Goal: Find specific page/section: Find specific page/section

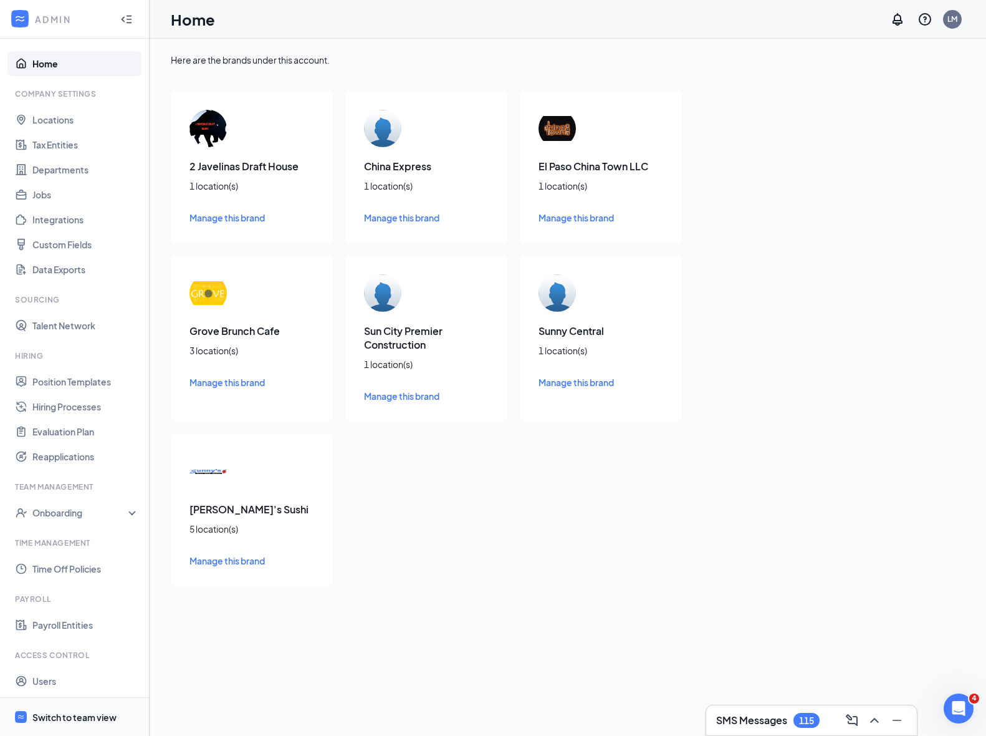
click at [108, 704] on span "Switch to team view" at bounding box center [85, 717] width 107 height 38
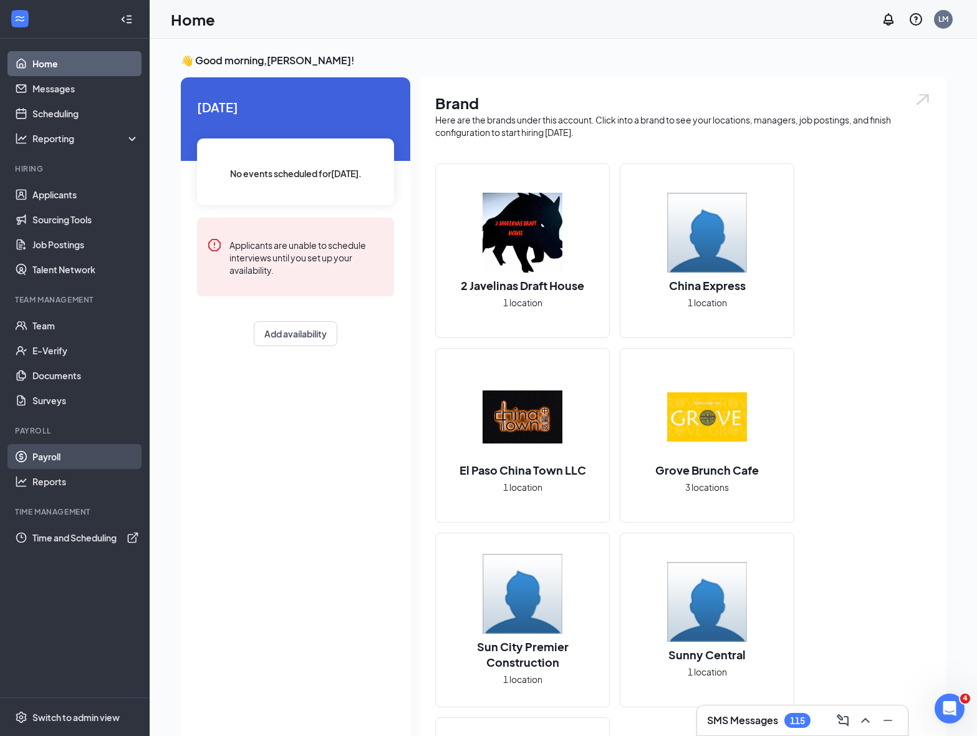
click at [89, 464] on link "Payroll" at bounding box center [85, 456] width 107 height 25
